Goal: Task Accomplishment & Management: Manage account settings

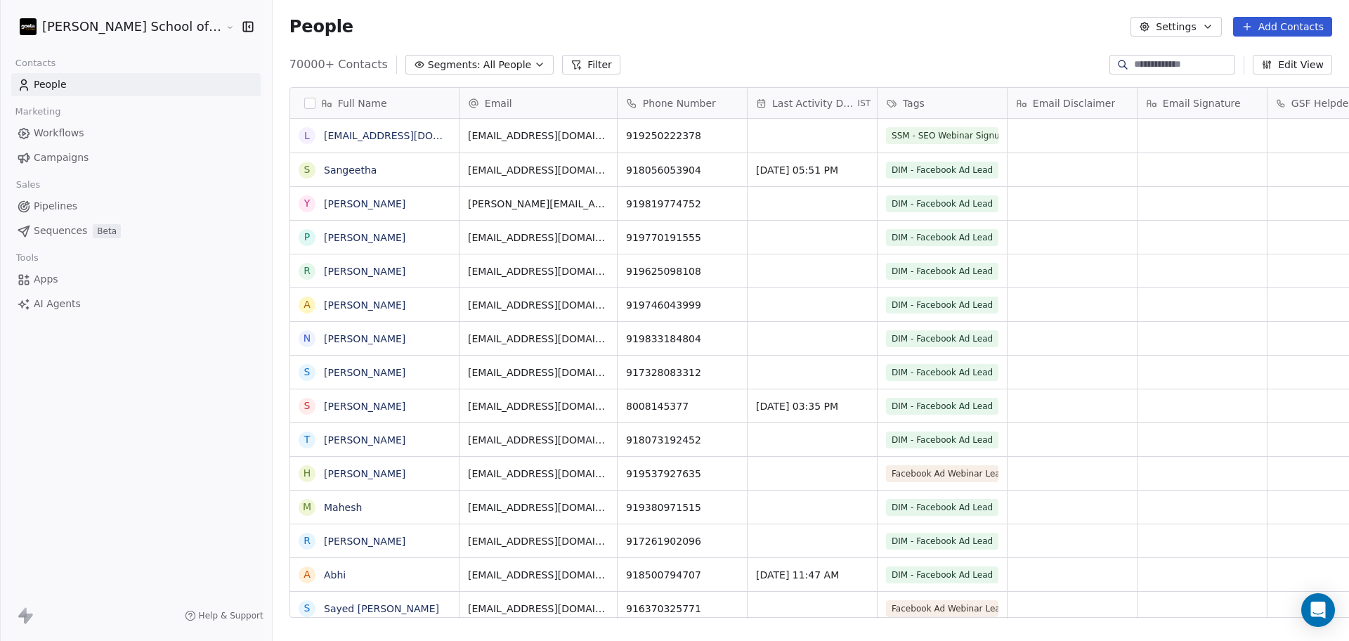
scroll to position [550, 1116]
click at [39, 155] on span "Campaigns" at bounding box center [61, 157] width 55 height 15
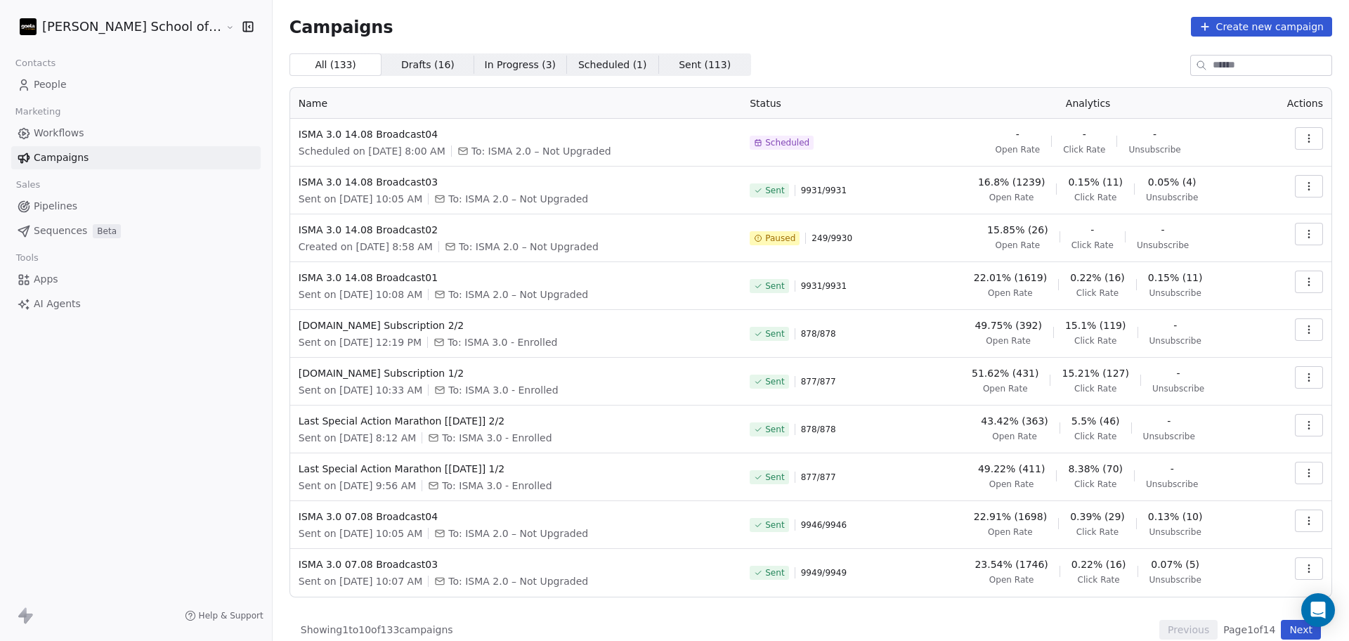
drag, startPoint x: 1296, startPoint y: 236, endPoint x: 1289, endPoint y: 242, distance: 9.5
click at [1303, 236] on icon "button" at bounding box center [1308, 233] width 11 height 11
click at [1179, 270] on icon "Suggestions" at bounding box center [1175, 265] width 11 height 11
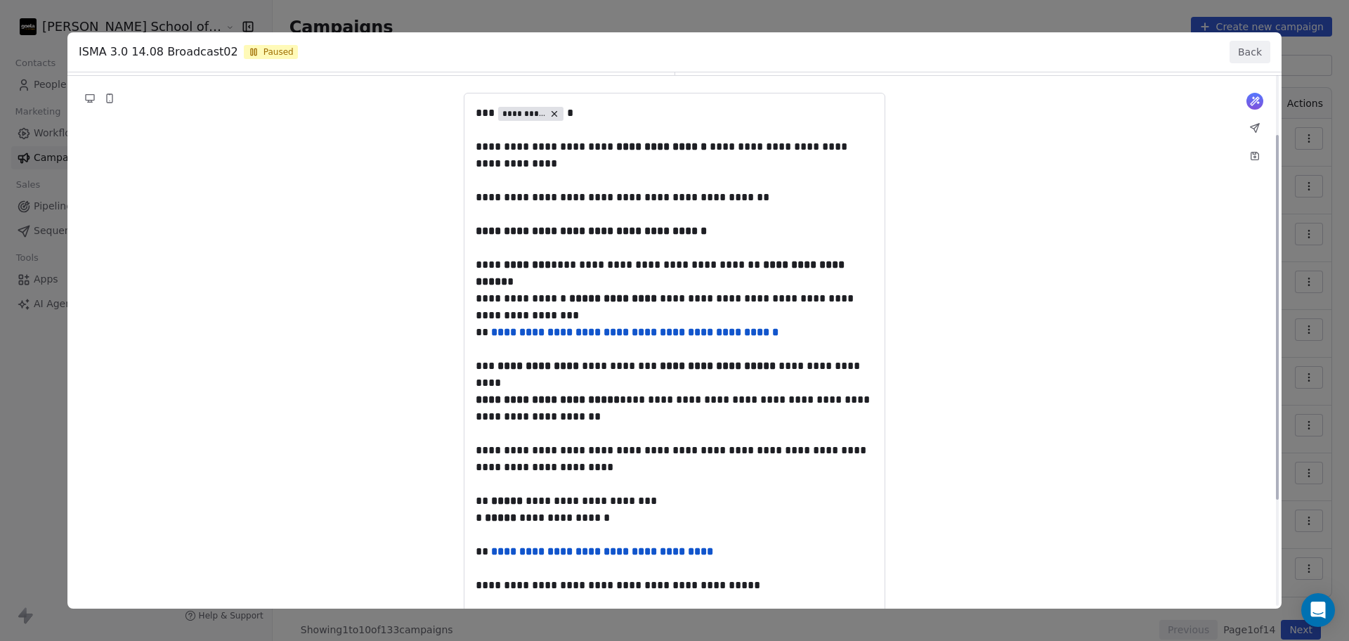
scroll to position [88, 0]
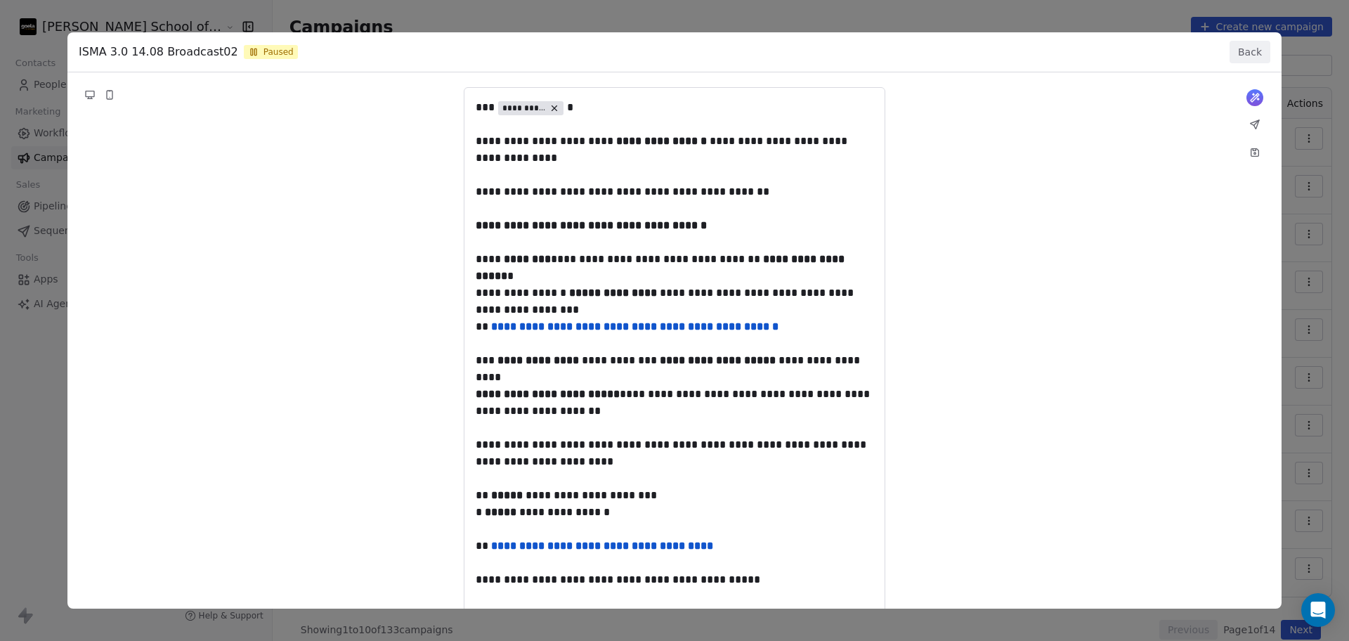
click at [1253, 52] on button "Back" at bounding box center [1249, 52] width 41 height 22
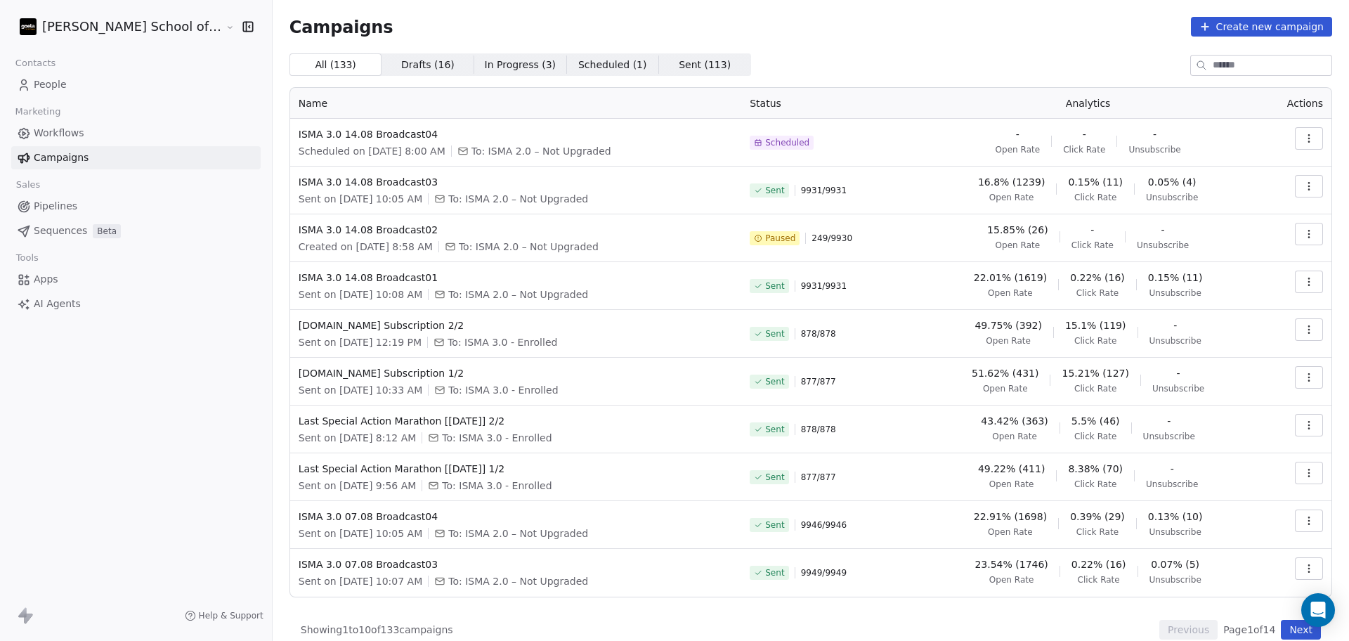
click at [1300, 242] on button "button" at bounding box center [1309, 234] width 28 height 22
click at [1208, 337] on span "Resume" at bounding box center [1206, 333] width 45 height 17
click at [808, 44] on icon "Close toast" at bounding box center [812, 41] width 13 height 13
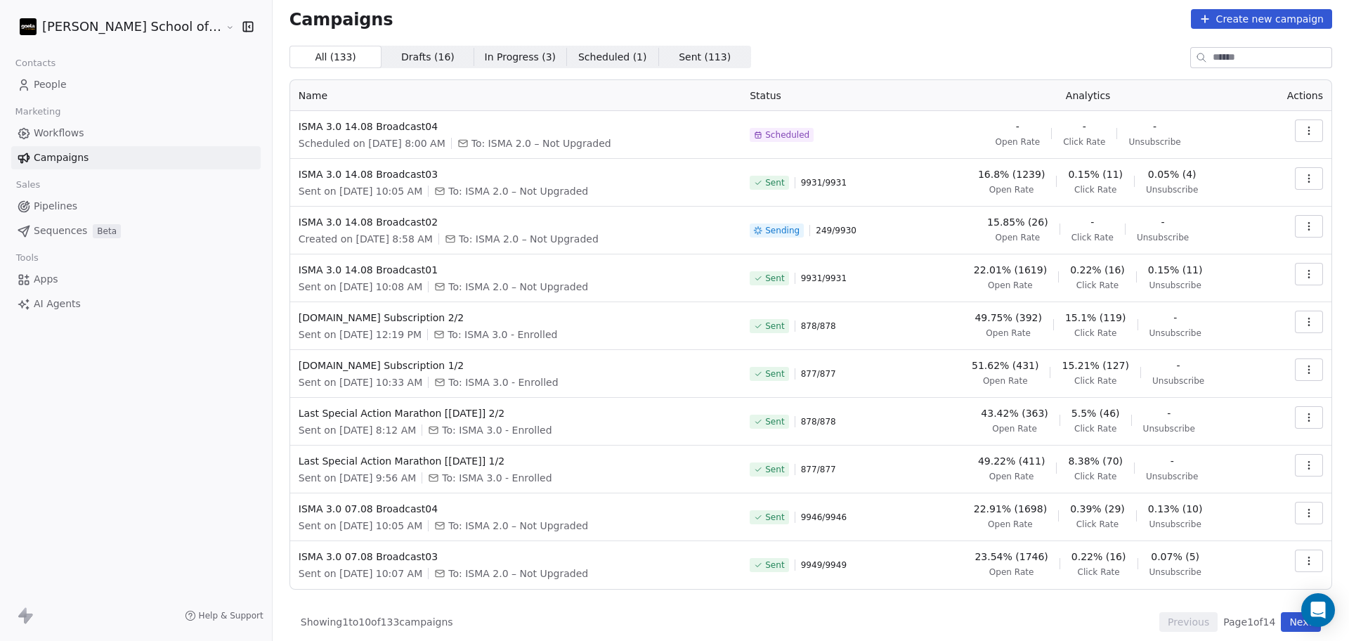
scroll to position [15, 0]
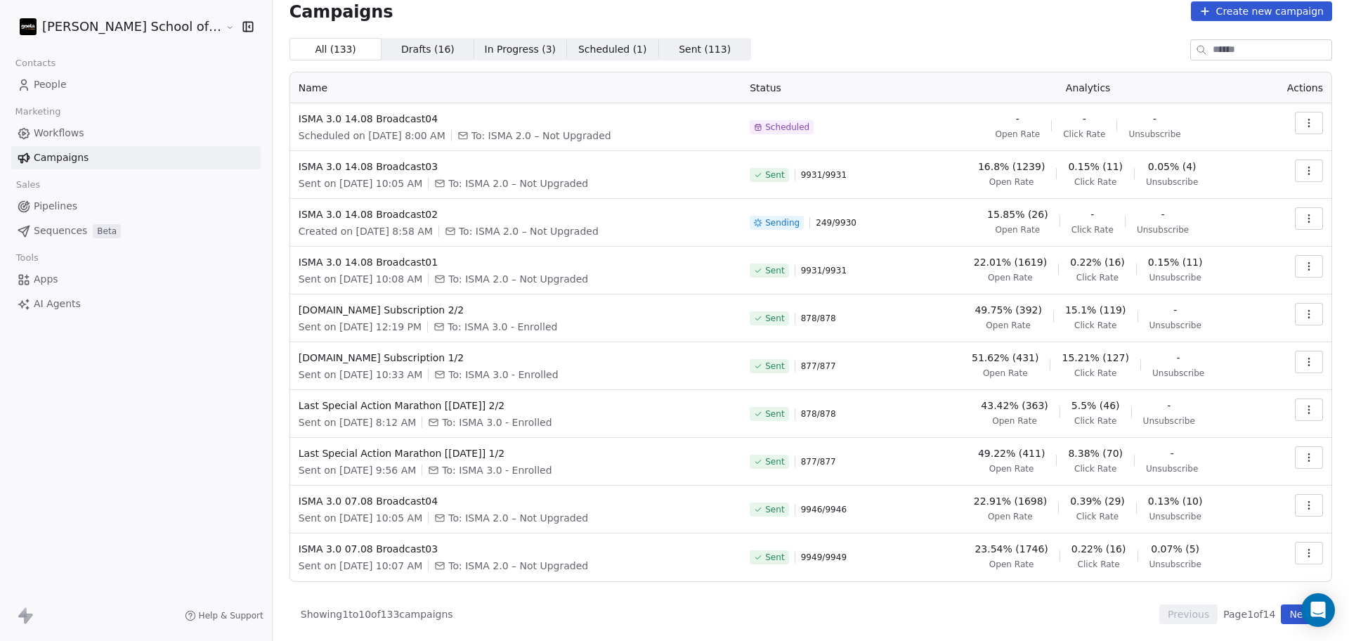
click at [1181, 214] on div "15.85% (26) Open Rate - Click Rate - Unsubscribe" at bounding box center [1087, 221] width 325 height 28
click at [1291, 612] on button "Next" at bounding box center [1301, 614] width 40 height 20
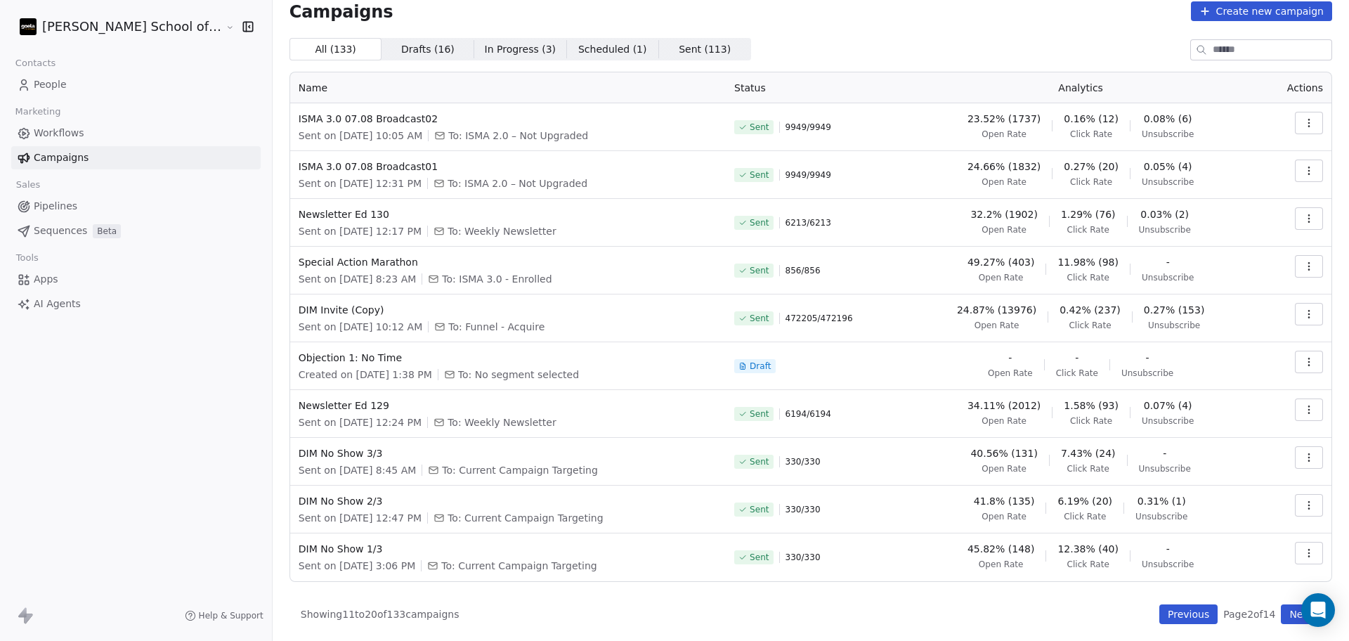
click at [1303, 218] on icon "button" at bounding box center [1308, 218] width 11 height 11
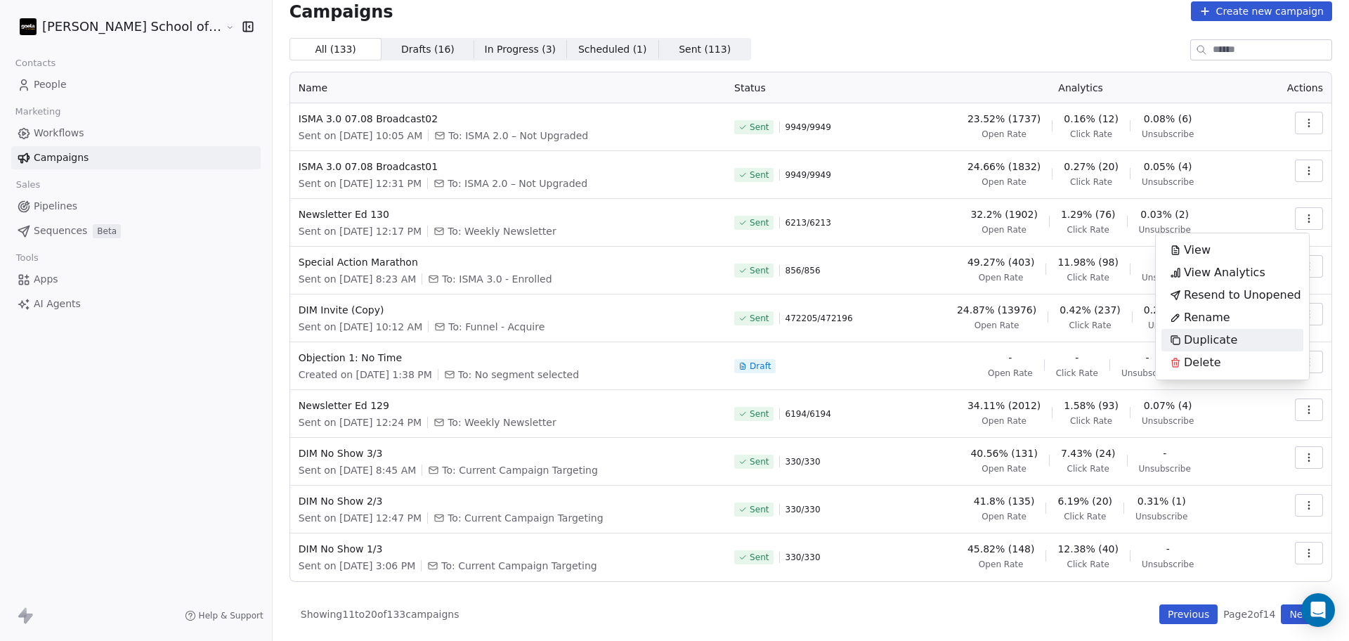
click at [1210, 338] on span "Duplicate" at bounding box center [1210, 340] width 53 height 17
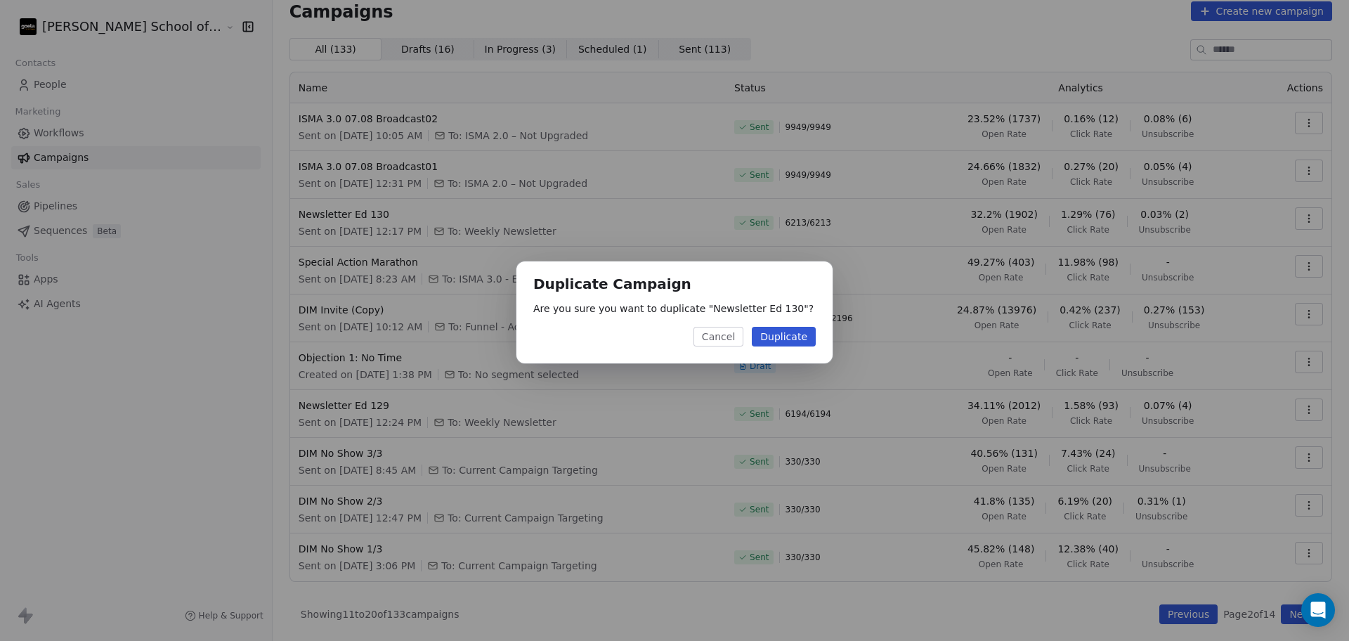
click at [770, 336] on button "Duplicate" at bounding box center [784, 337] width 64 height 20
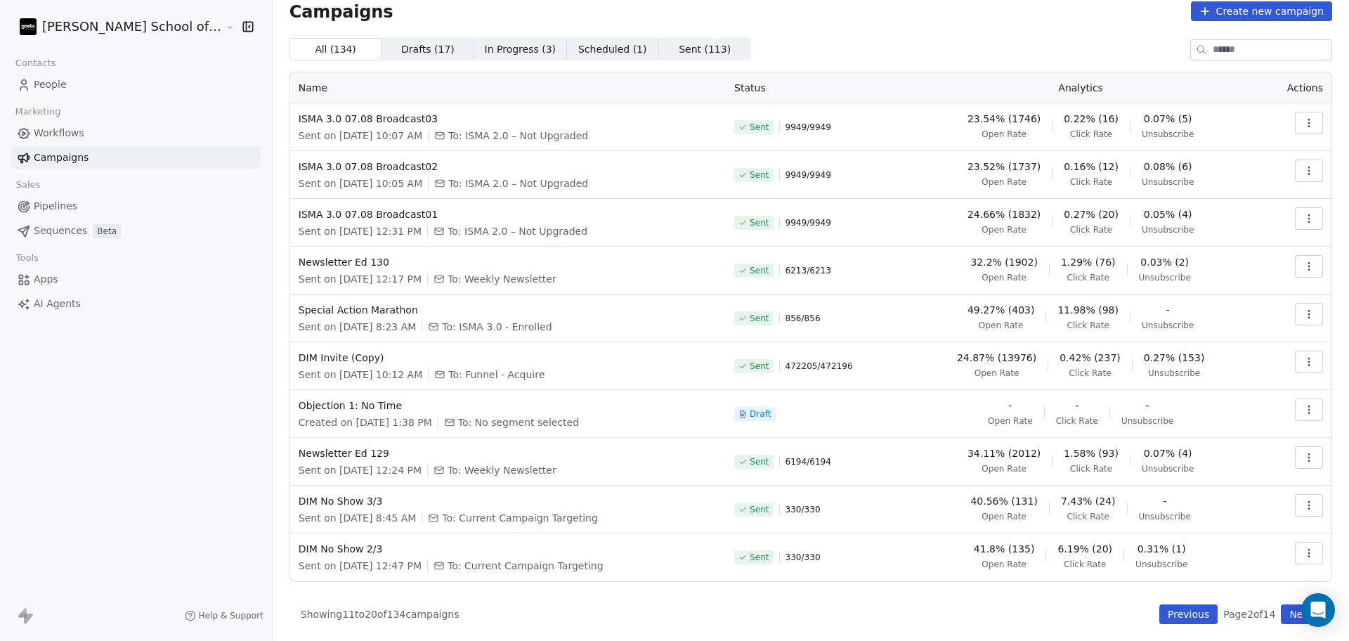
click at [1163, 604] on button "Previous" at bounding box center [1188, 614] width 58 height 20
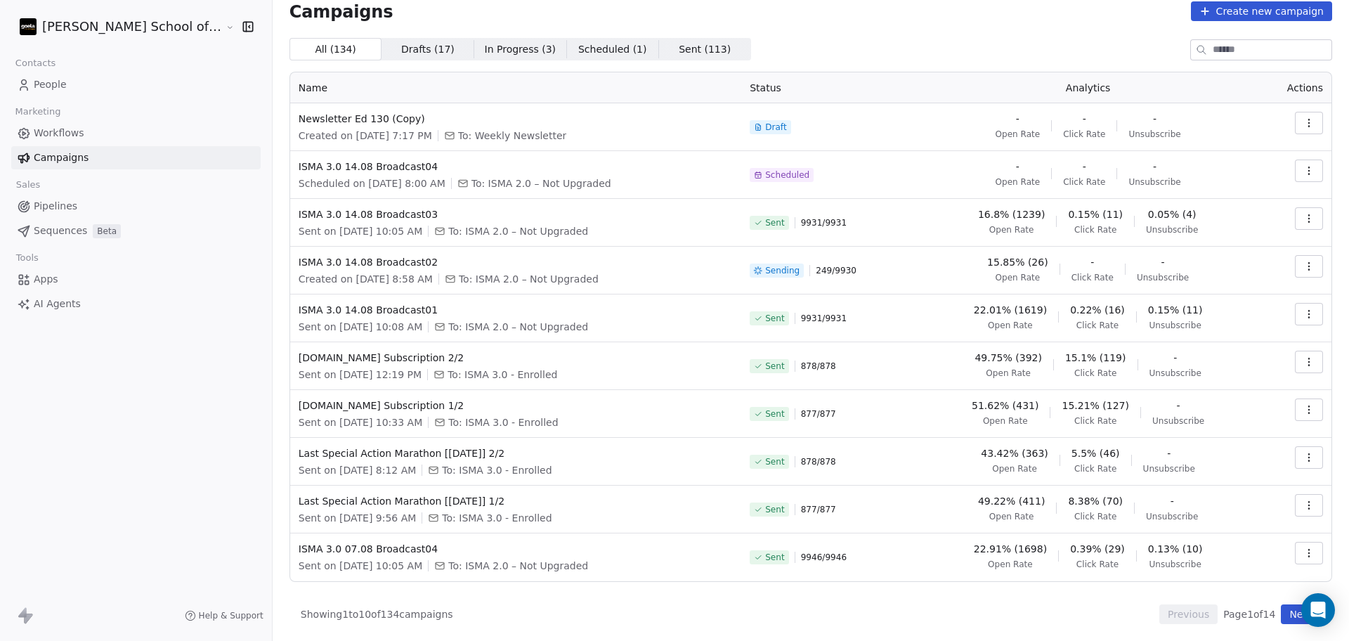
drag, startPoint x: 1302, startPoint y: 114, endPoint x: 1302, endPoint y: 124, distance: 9.8
click at [1302, 114] on button "button" at bounding box center [1309, 123] width 28 height 22
drag, startPoint x: 1206, startPoint y: 183, endPoint x: 913, endPoint y: 183, distance: 293.6
click at [1202, 183] on span "Rename" at bounding box center [1207, 177] width 46 height 17
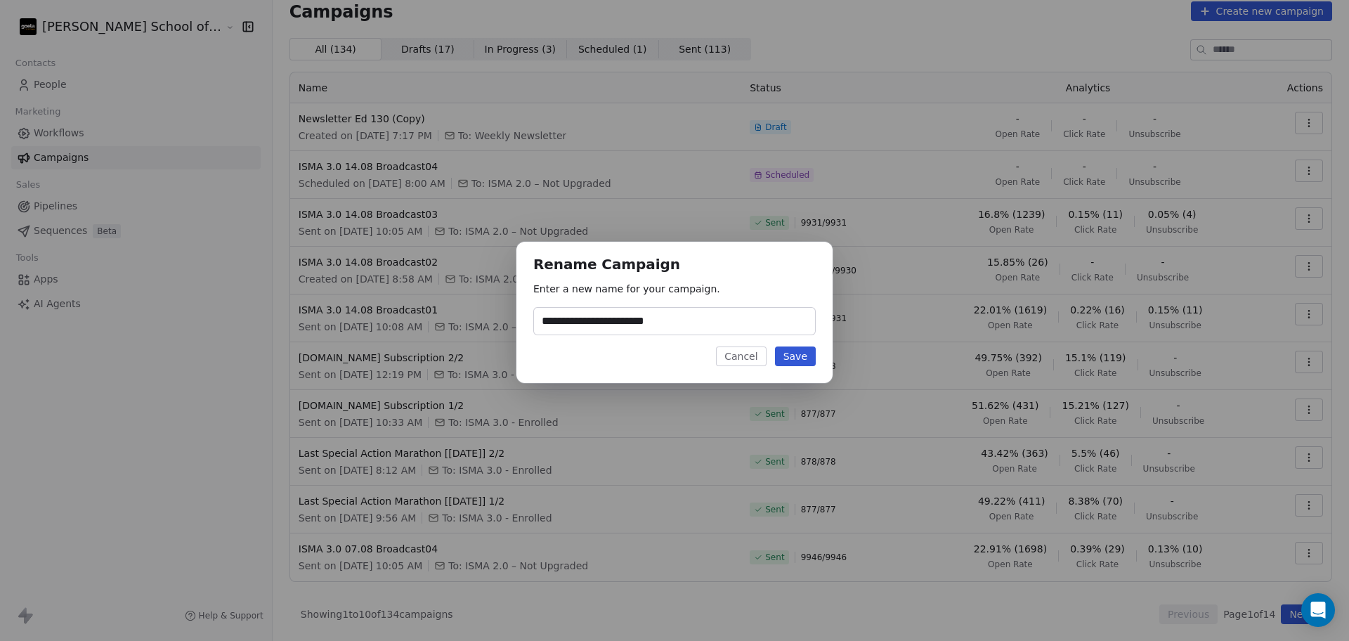
click at [632, 313] on input "**********" at bounding box center [674, 321] width 281 height 27
drag, startPoint x: 628, startPoint y: 317, endPoint x: 721, endPoint y: 325, distance: 93.7
click at [721, 325] on input "**********" at bounding box center [674, 321] width 281 height 27
type input "**********"
click at [783, 349] on button "Save" at bounding box center [795, 356] width 41 height 20
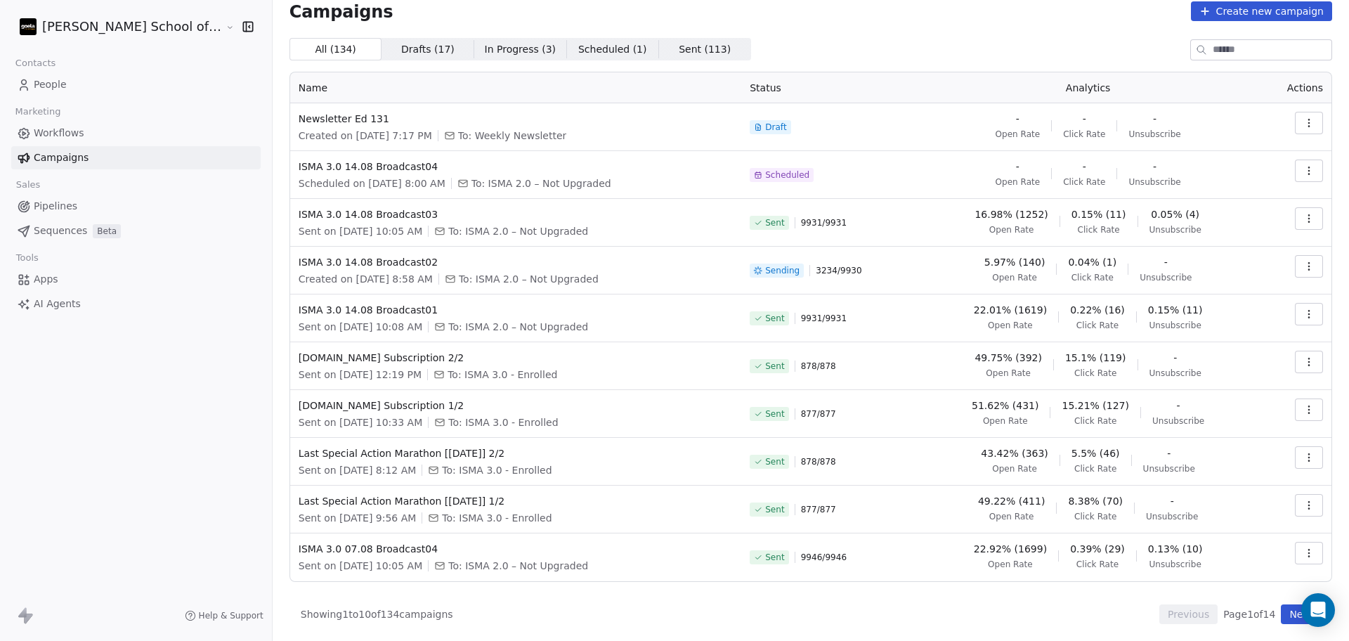
click at [78, 88] on link "People" at bounding box center [135, 84] width 249 height 23
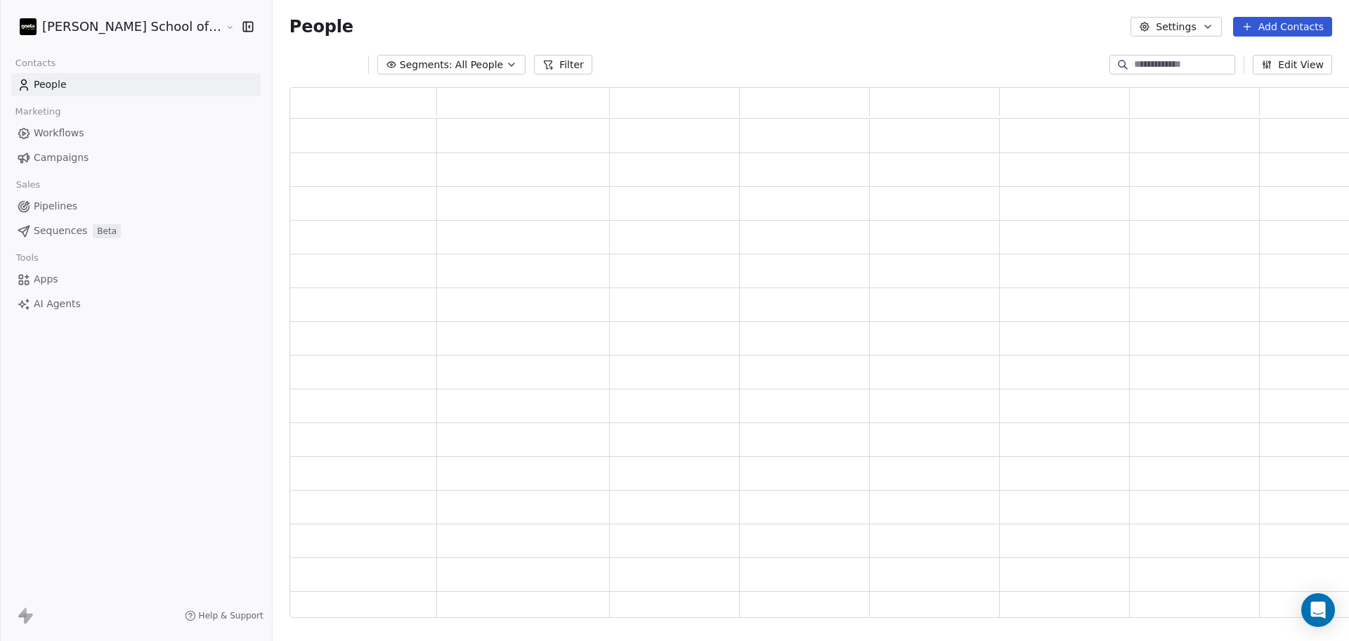
click at [1156, 59] on input at bounding box center [1183, 65] width 98 height 14
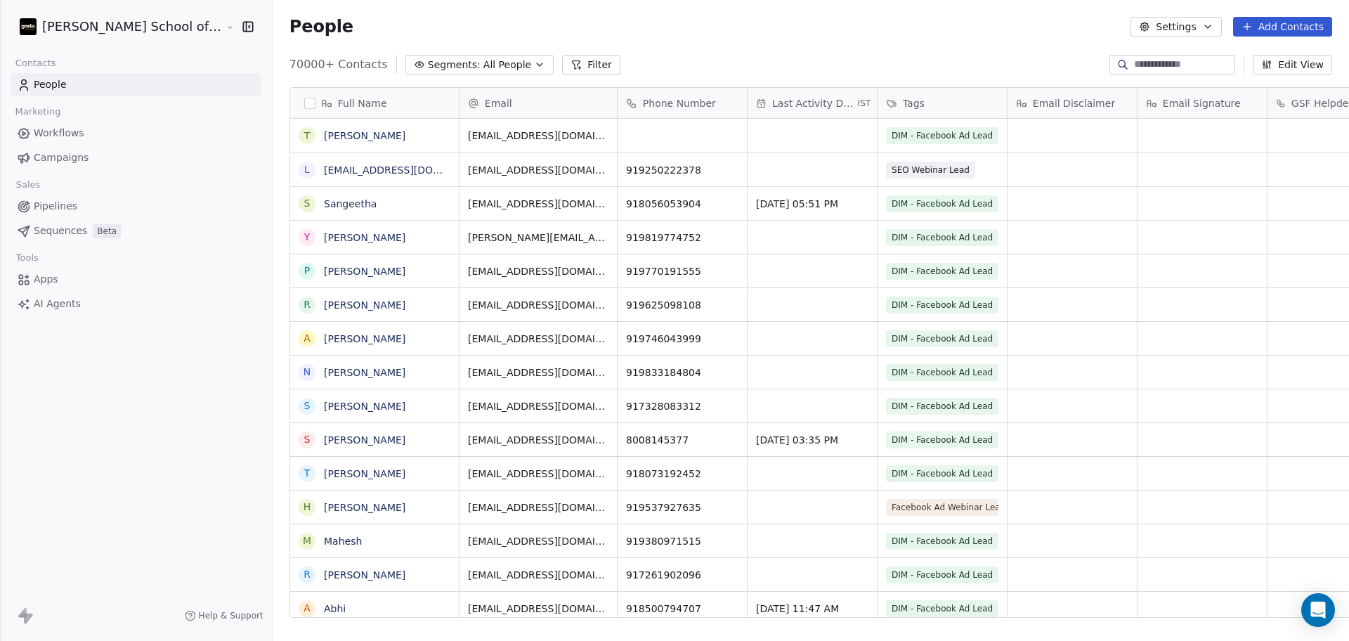
scroll to position [550, 1116]
paste input "**********"
type input "**********"
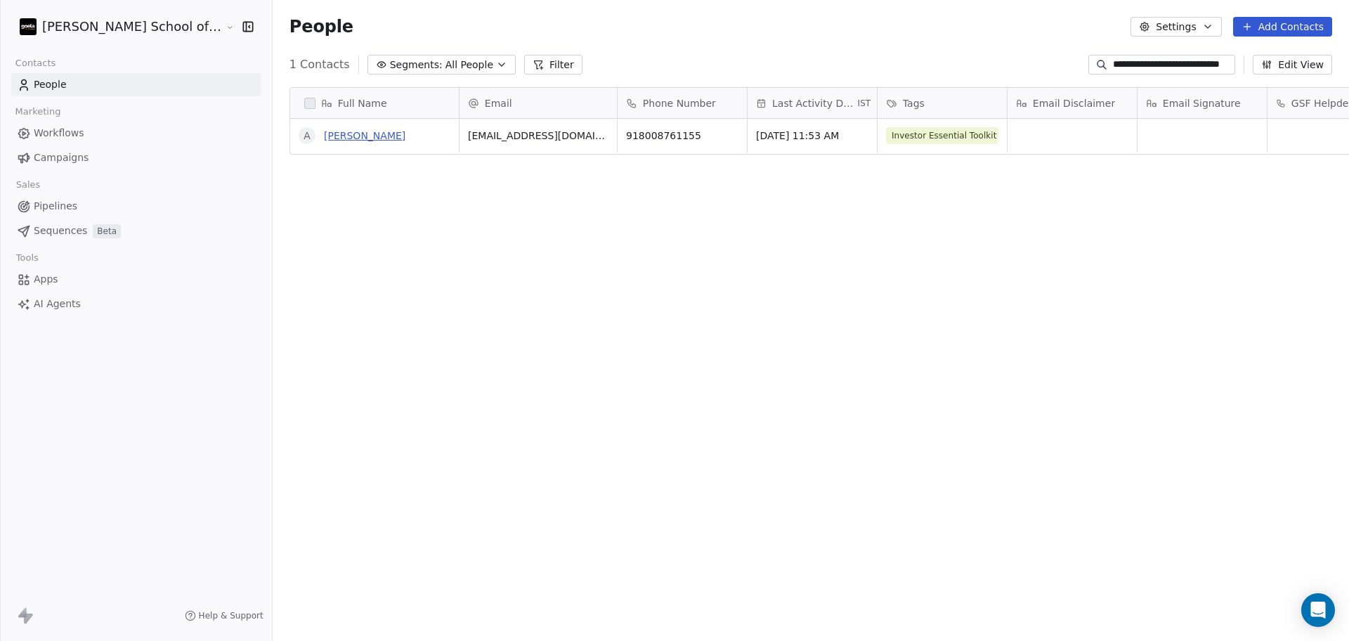
scroll to position [0, 0]
click at [324, 136] on link "Abhinay" at bounding box center [364, 135] width 81 height 11
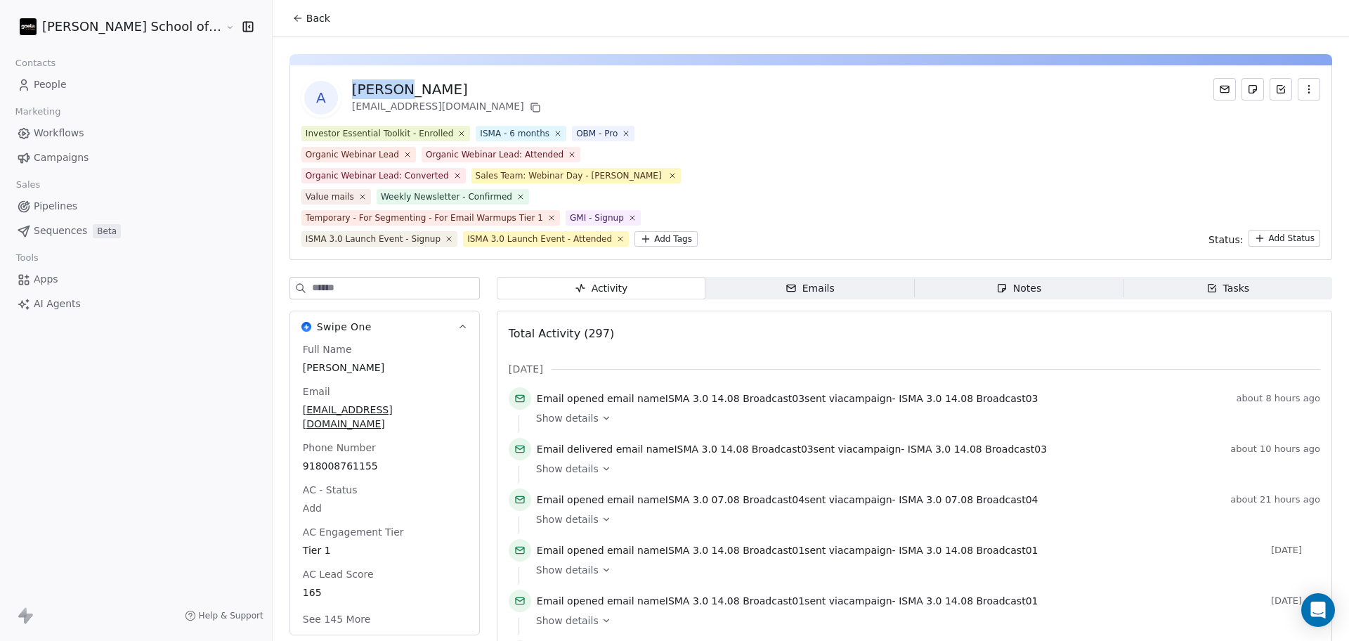
drag, startPoint x: 373, startPoint y: 89, endPoint x: 293, endPoint y: 79, distance: 80.7
click at [301, 79] on div "A Abhinay chillamcherlaabhinay@gmail.com" at bounding box center [422, 97] width 242 height 39
copy div "Abhinay"
click at [357, 292] on input at bounding box center [395, 287] width 167 height 21
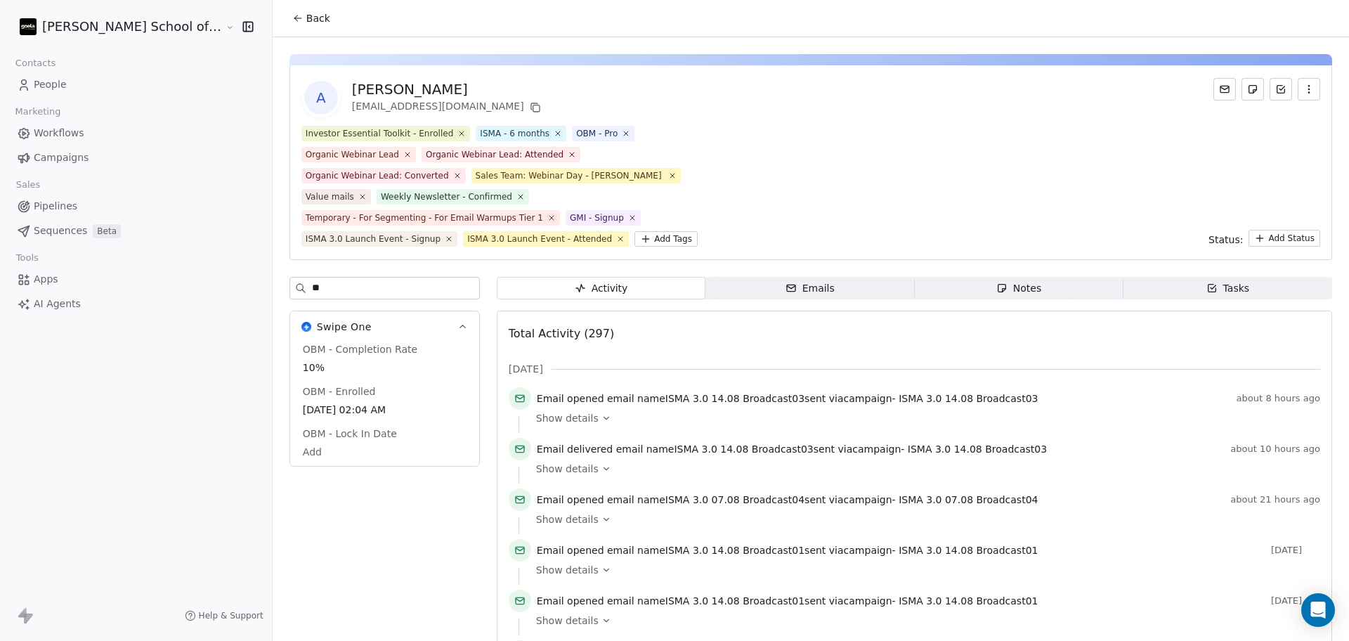
type input "**"
click at [306, 22] on span "Back" at bounding box center [318, 18] width 24 height 14
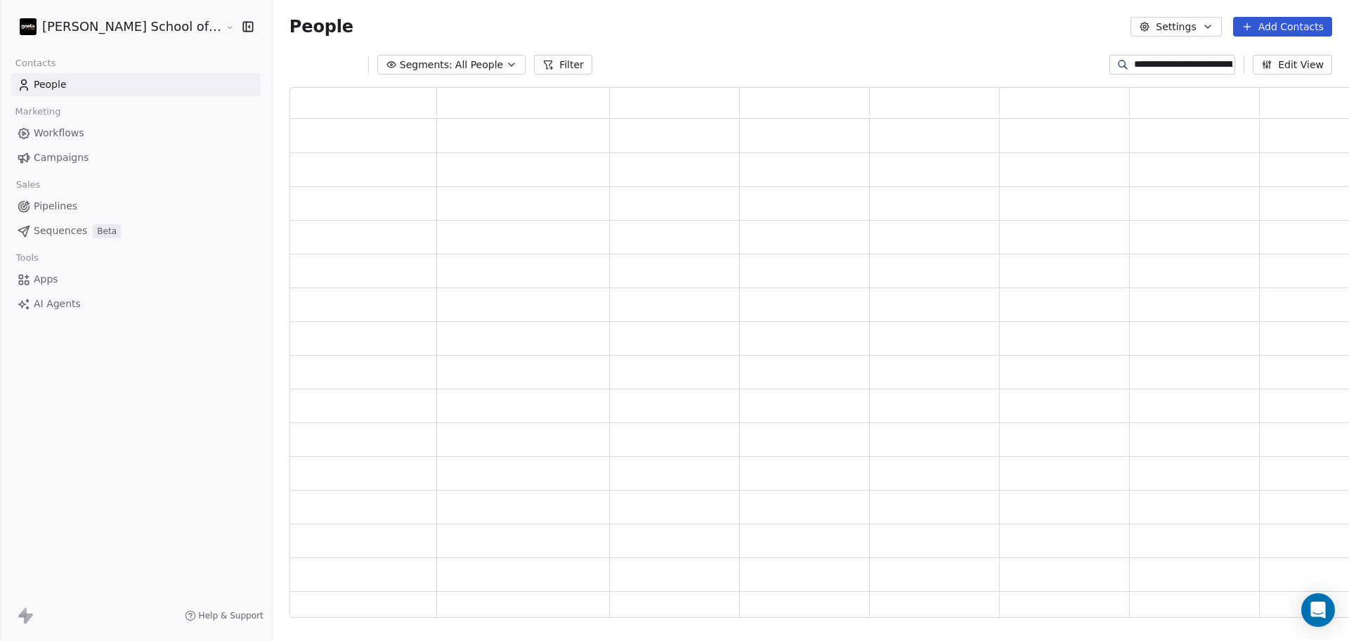
scroll to position [516, 1083]
click at [604, 50] on div "People Settings Add Contacts" at bounding box center [811, 26] width 1076 height 53
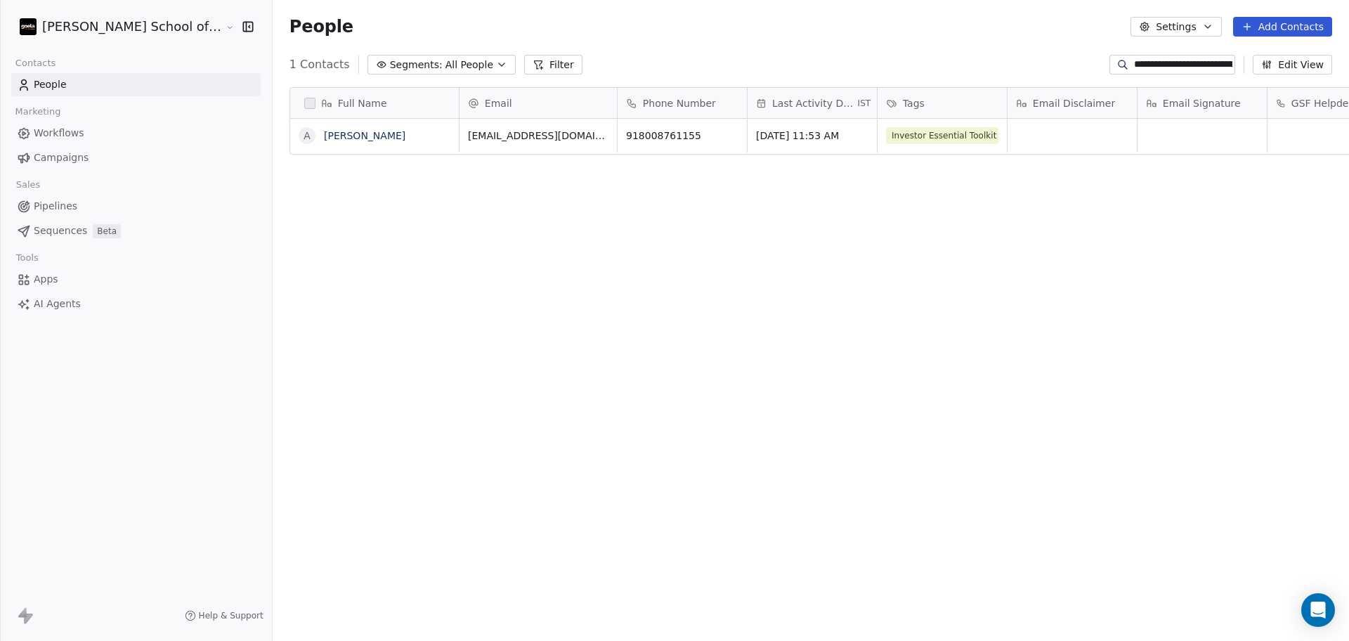
scroll to position [550, 1116]
click at [81, 77] on link "People" at bounding box center [135, 84] width 249 height 23
click at [111, 152] on link "Campaigns" at bounding box center [135, 157] width 249 height 23
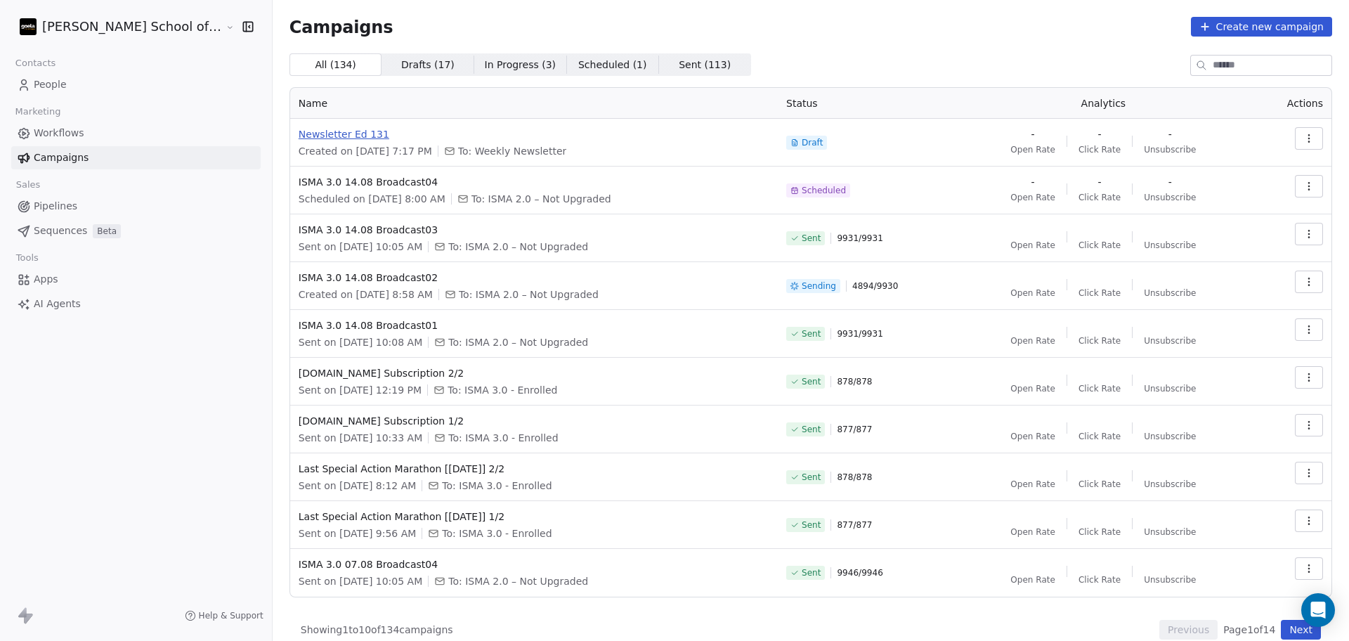
click at [332, 137] on span "Newsletter Ed 131" at bounding box center [534, 134] width 471 height 14
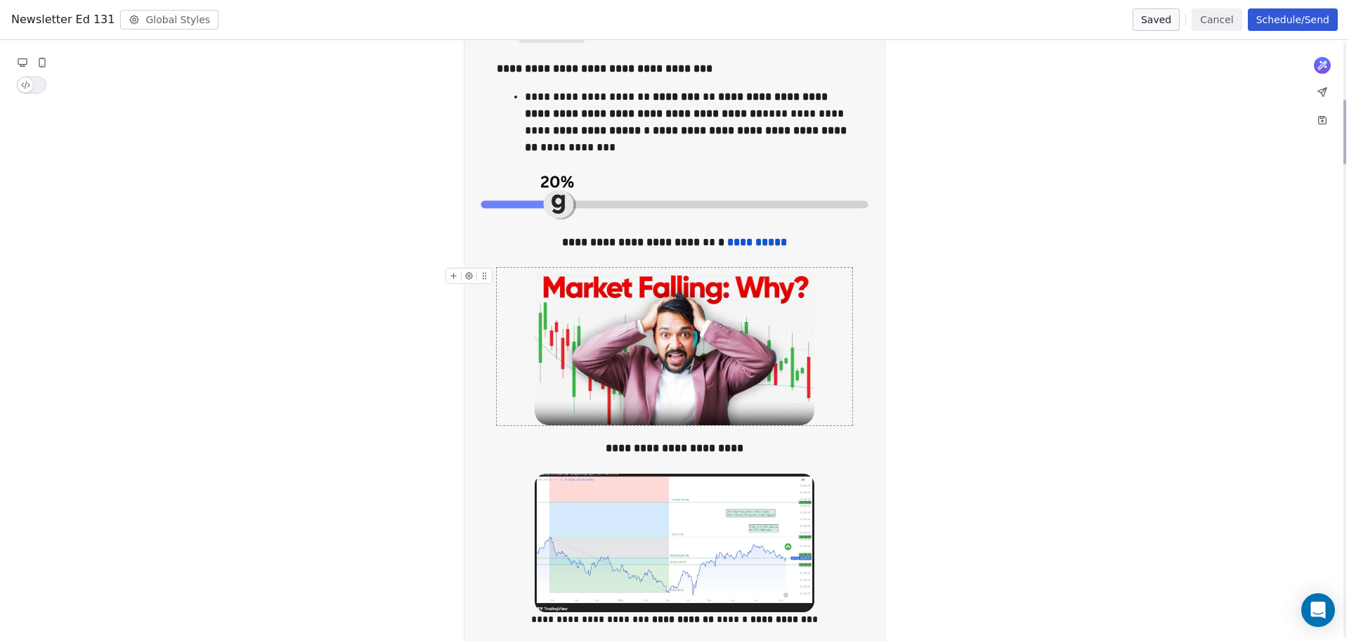
click at [746, 345] on img "To enrich screen reader interactions, please activate Accessibility in Grammarl…" at bounding box center [675, 346] width 280 height 157
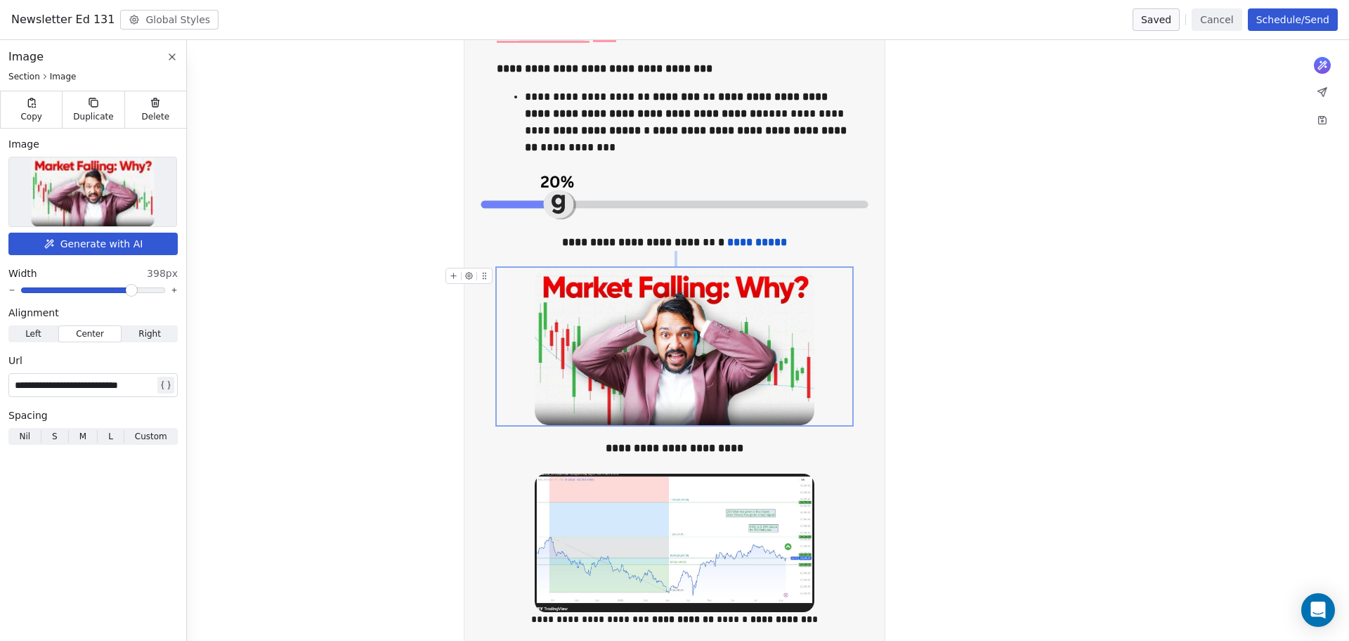
scroll to position [527, 0]
click at [132, 193] on img at bounding box center [93, 191] width 123 height 69
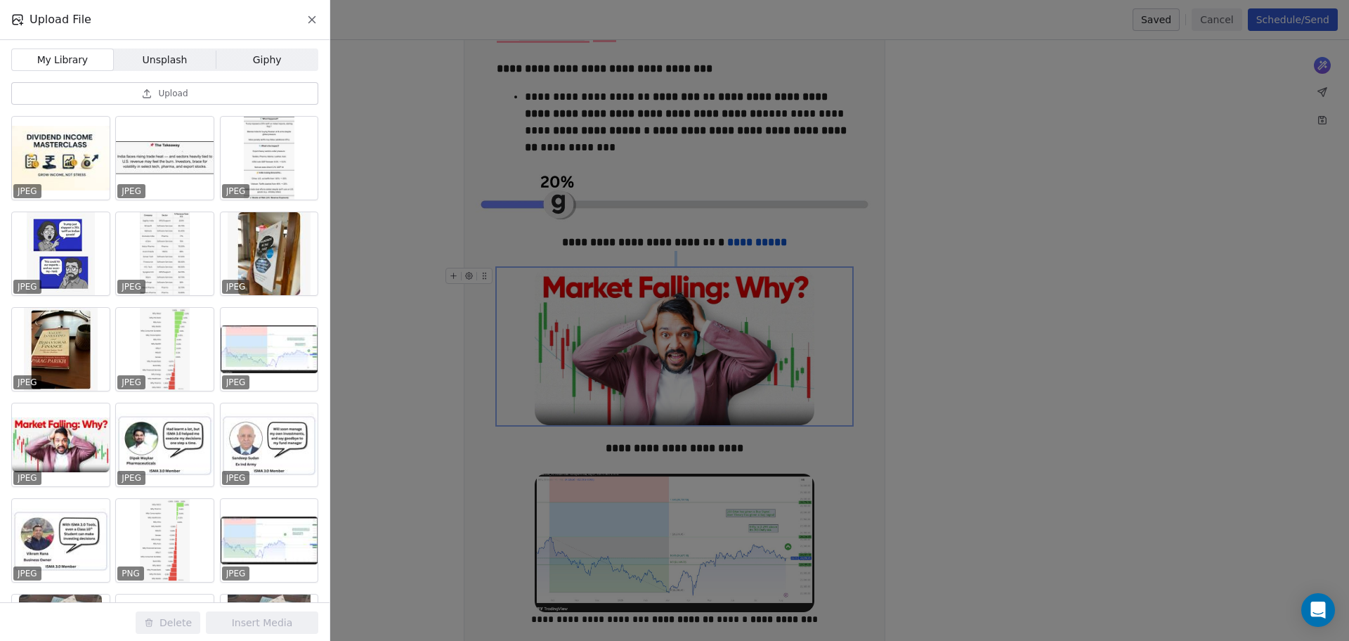
click at [166, 96] on span "Upload" at bounding box center [173, 93] width 30 height 11
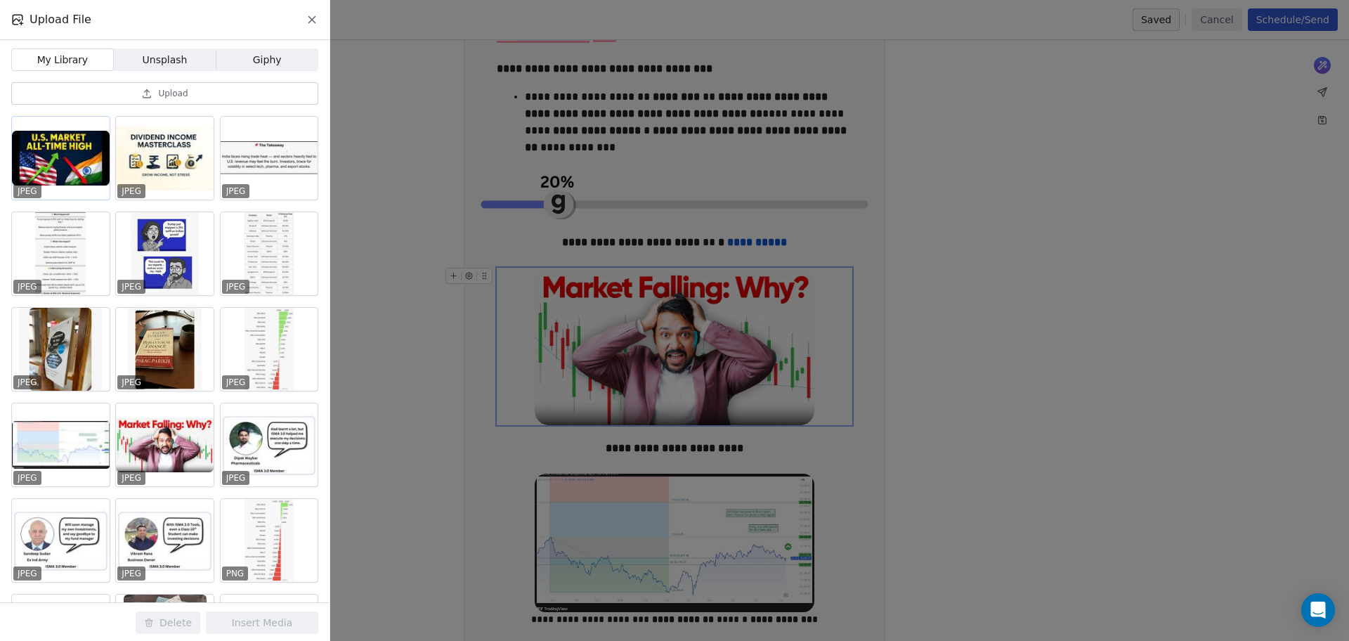
click at [85, 183] on div at bounding box center [61, 158] width 98 height 83
click at [266, 615] on button "Insert Media" at bounding box center [262, 622] width 112 height 22
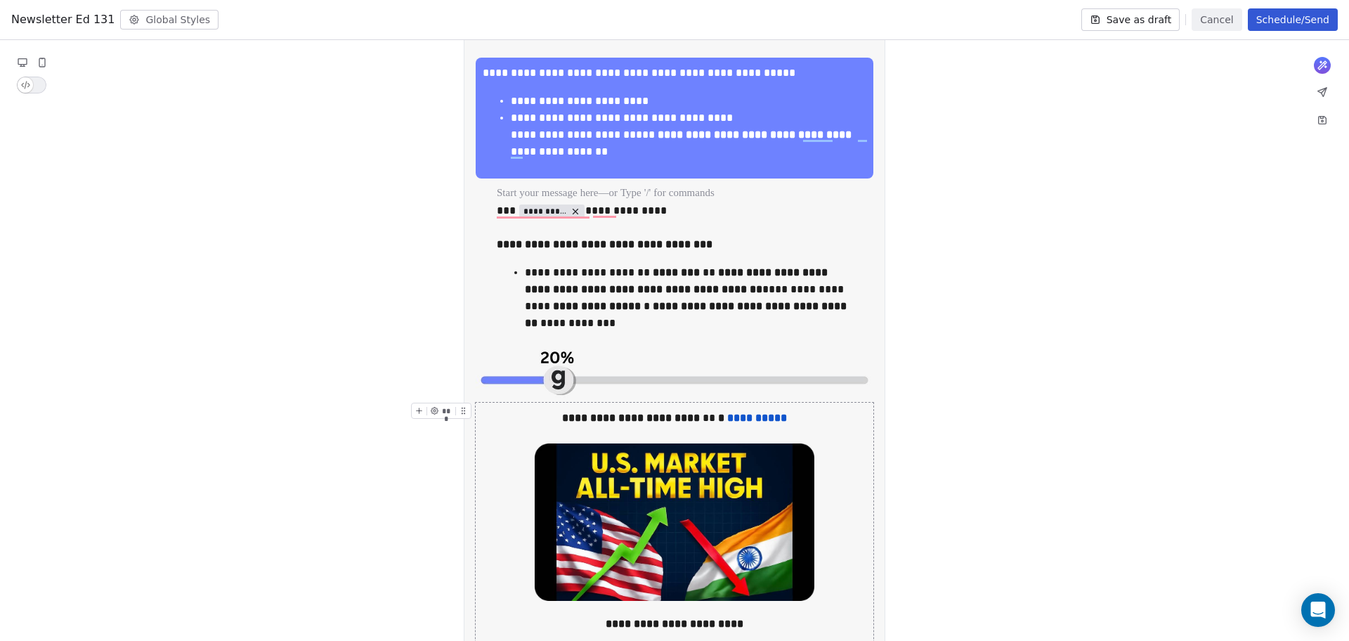
scroll to position [520, 0]
click at [725, 510] on img "To enrich screen reader interactions, please activate Accessibility in Grammarl…" at bounding box center [675, 521] width 280 height 157
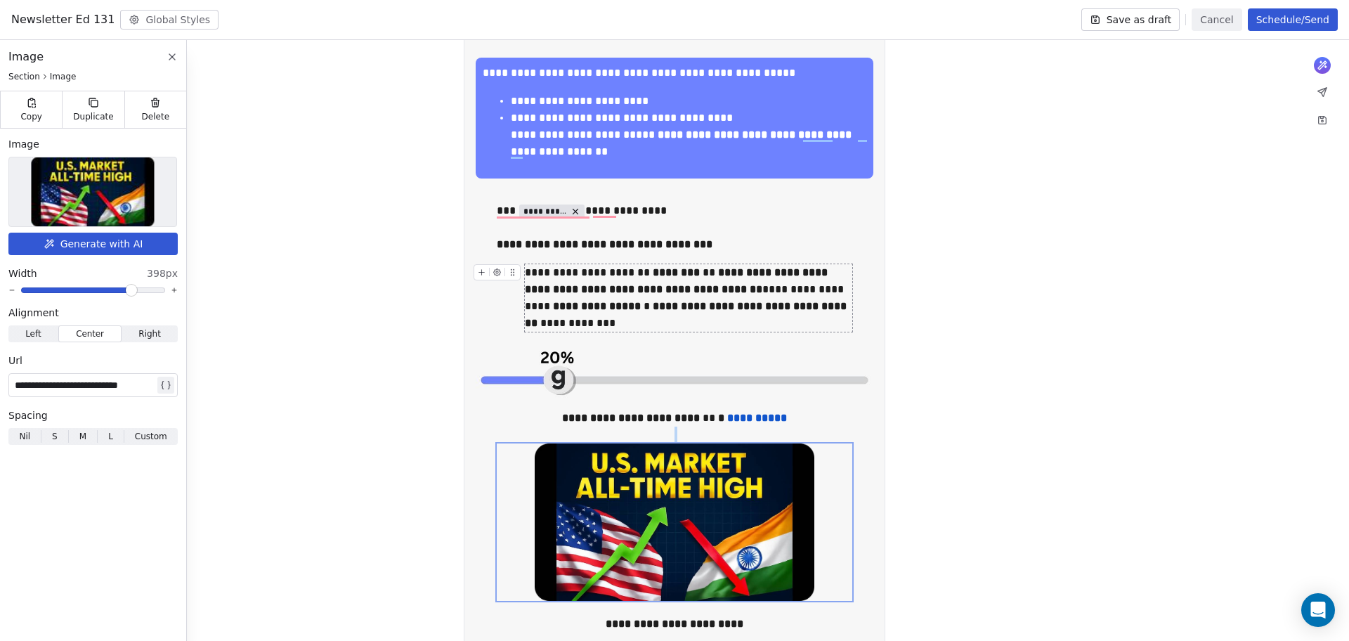
click at [705, 281] on div "**********" at bounding box center [688, 297] width 327 height 67
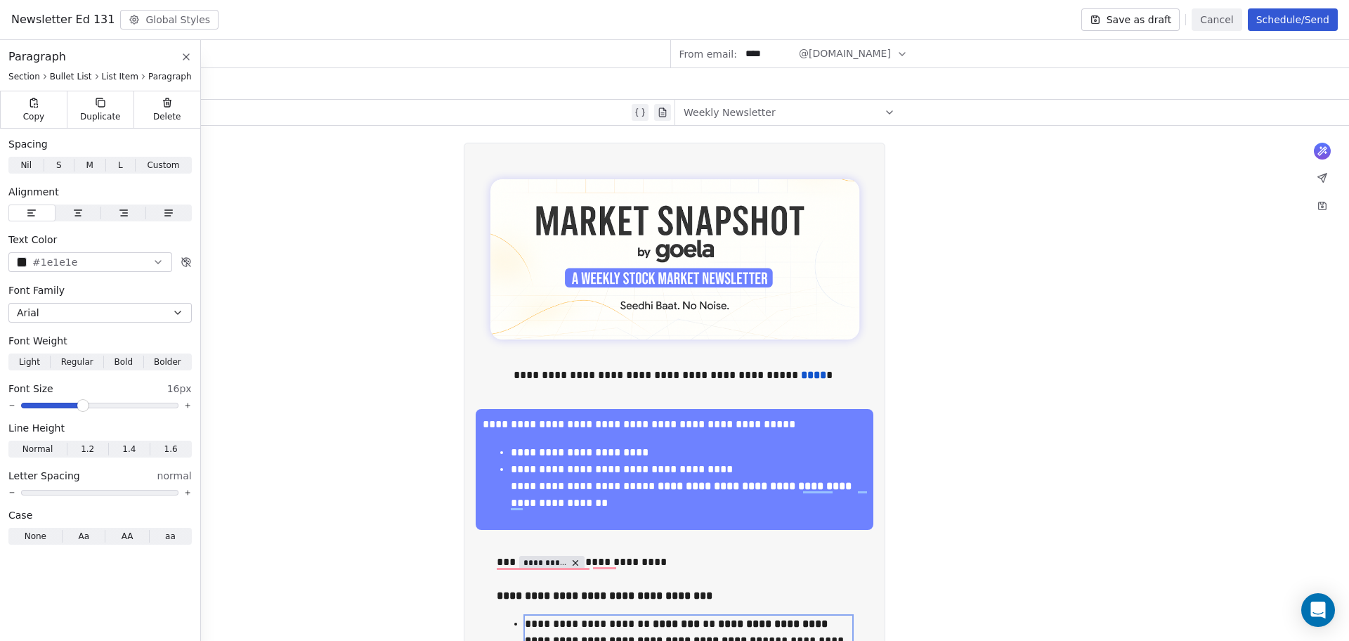
click at [1148, 23] on button "Save as draft" at bounding box center [1130, 19] width 99 height 22
